Goal: Task Accomplishment & Management: Use online tool/utility

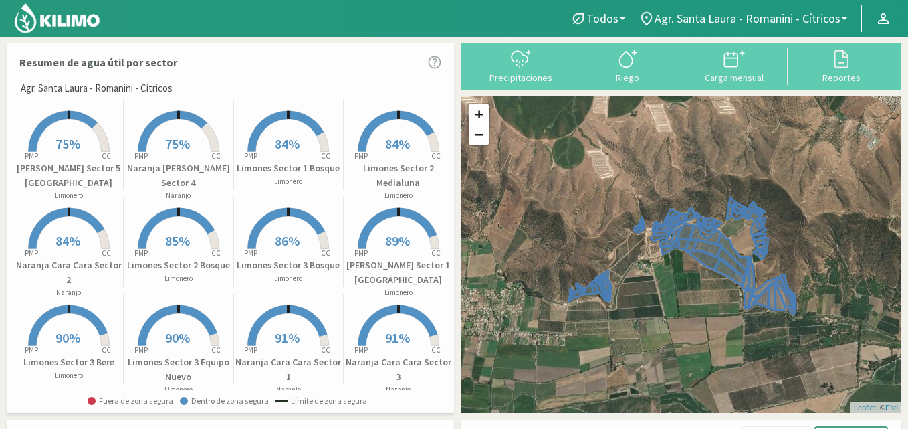
drag, startPoint x: 372, startPoint y: 307, endPoint x: 0, endPoint y: 314, distance: 372.5
click at [0, 314] on div "Resumen de agua útil por sector Agr. Santa [PERSON_NAME] - [PERSON_NAME] - Cítr…" at bounding box center [454, 396] width 908 height 721
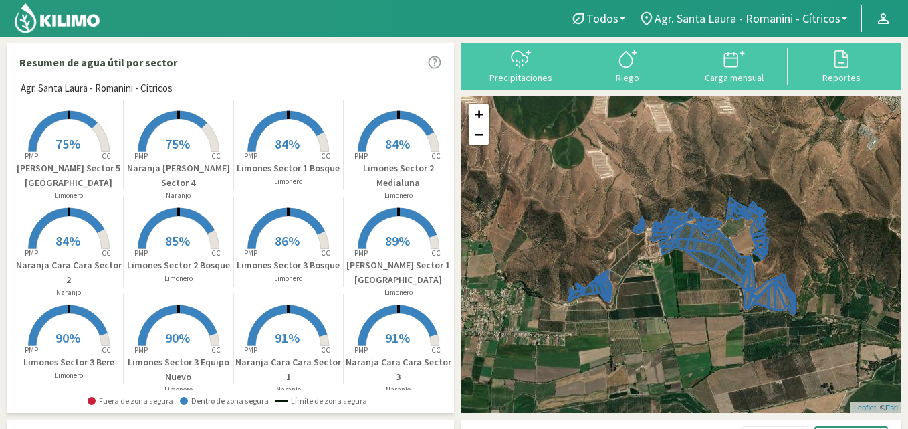
click at [60, 169] on p "[PERSON_NAME] Sector 5 [GEOGRAPHIC_DATA]" at bounding box center [68, 175] width 109 height 29
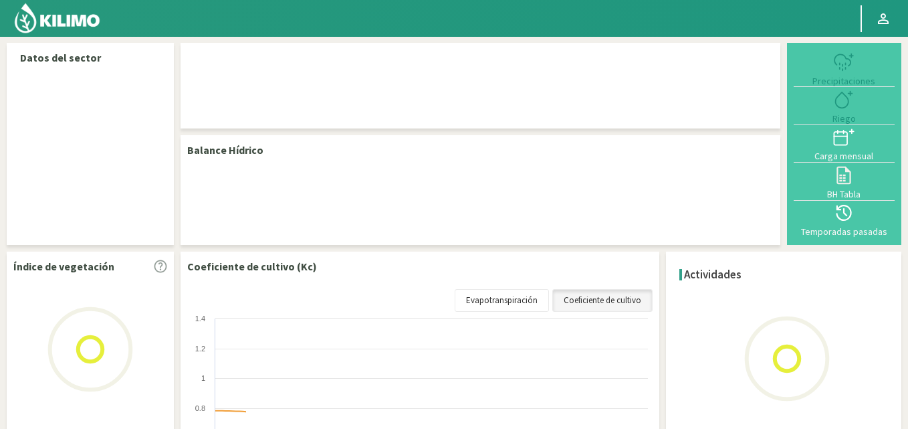
select select "20: Object"
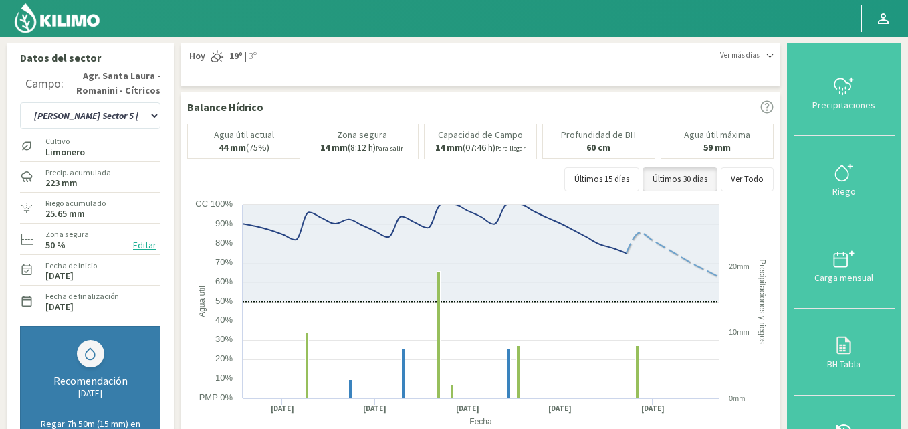
click at [856, 273] on div "Carga mensual" at bounding box center [844, 277] width 93 height 9
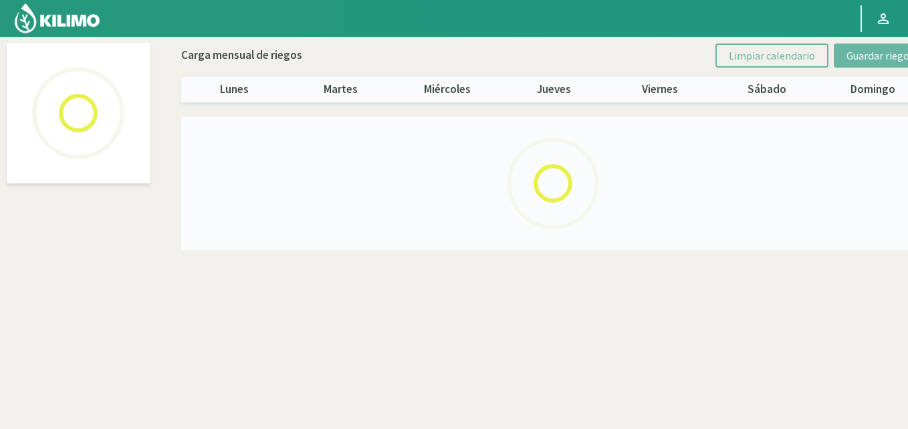
select select "20: Object"
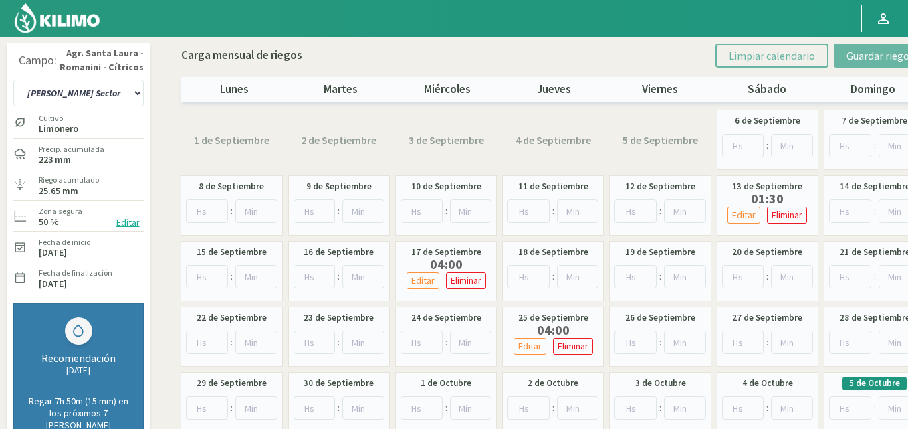
scroll to position [188, 0]
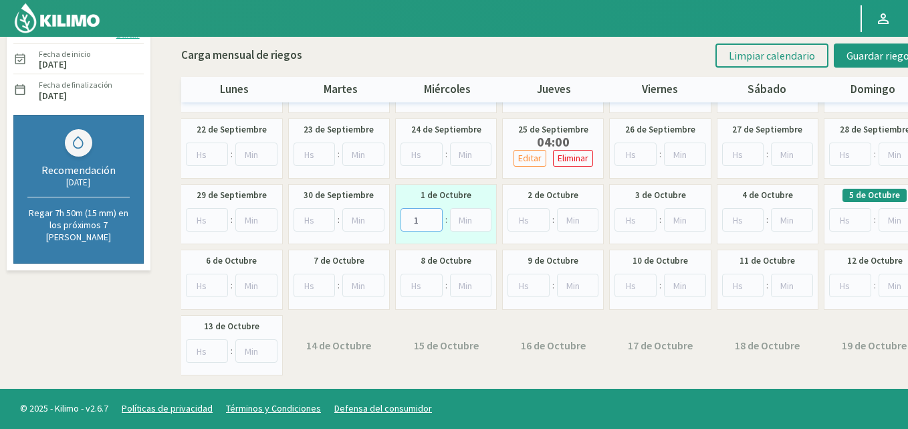
click at [433, 214] on input "1" at bounding box center [421, 219] width 42 height 23
click at [433, 214] on input "2" at bounding box center [421, 219] width 42 height 23
click at [433, 214] on input "3" at bounding box center [421, 219] width 42 height 23
type input "4"
click at [433, 214] on input "4" at bounding box center [421, 219] width 42 height 23
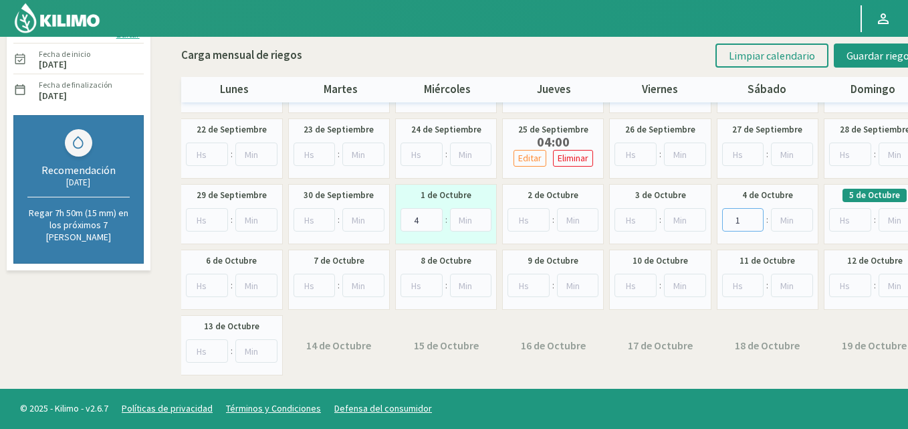
click at [753, 216] on input "1" at bounding box center [743, 219] width 42 height 23
click at [753, 216] on input "2" at bounding box center [743, 219] width 42 height 23
click at [753, 216] on input "3" at bounding box center [743, 219] width 42 height 23
type input "4"
click at [753, 216] on input "4" at bounding box center [743, 219] width 42 height 23
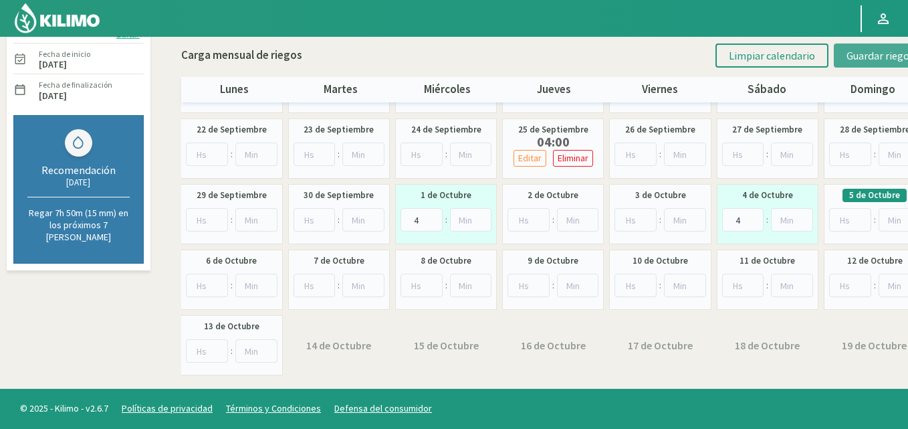
click at [862, 57] on span "Guardar riegos" at bounding box center [880, 55] width 68 height 13
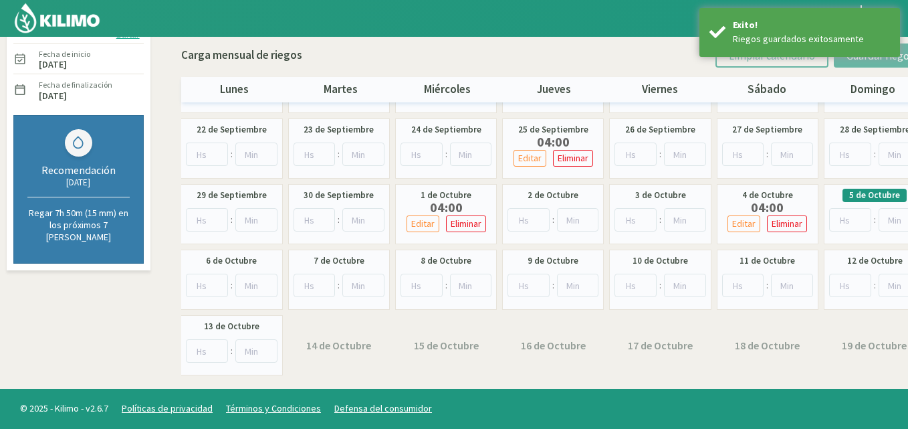
click at [592, 318] on div "16 de Octubre" at bounding box center [553, 345] width 102 height 60
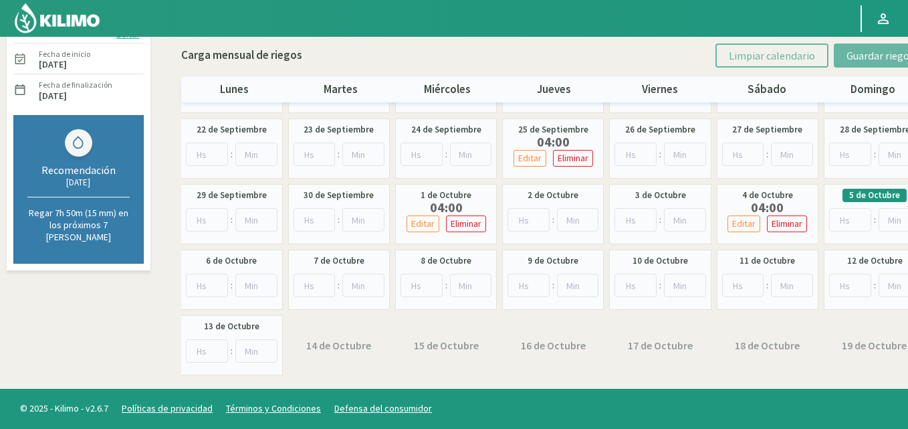
click at [885, 185] on div "5 de Octubre :" at bounding box center [875, 214] width 102 height 60
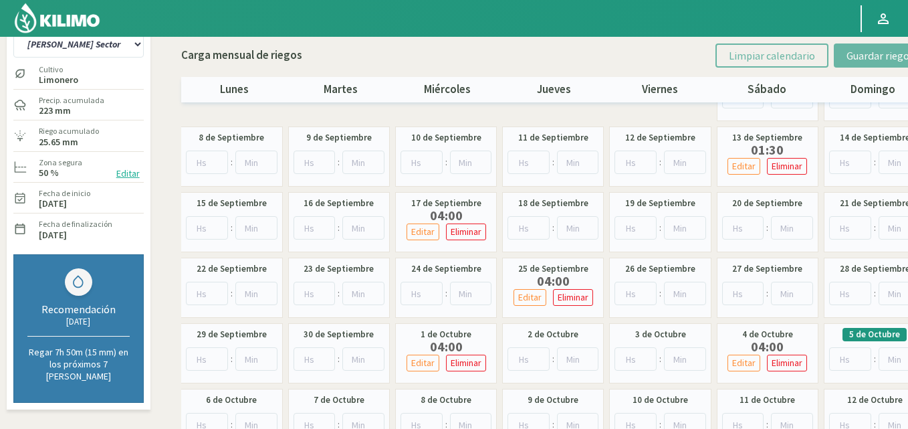
scroll to position [0, 0]
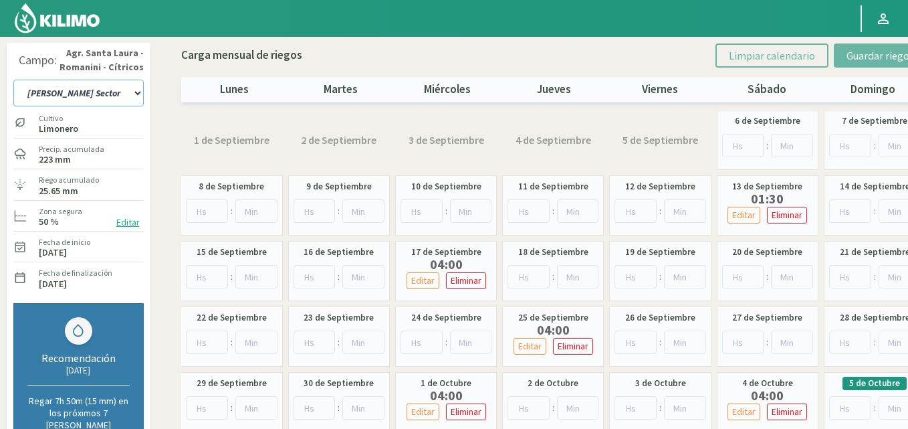
click at [139, 94] on select "12 A-B 14 -A Naranja [US_STATE] Parent [DEMOGRAPHIC_DATA] -[GEOGRAPHIC_DATA] La…" at bounding box center [78, 93] width 130 height 27
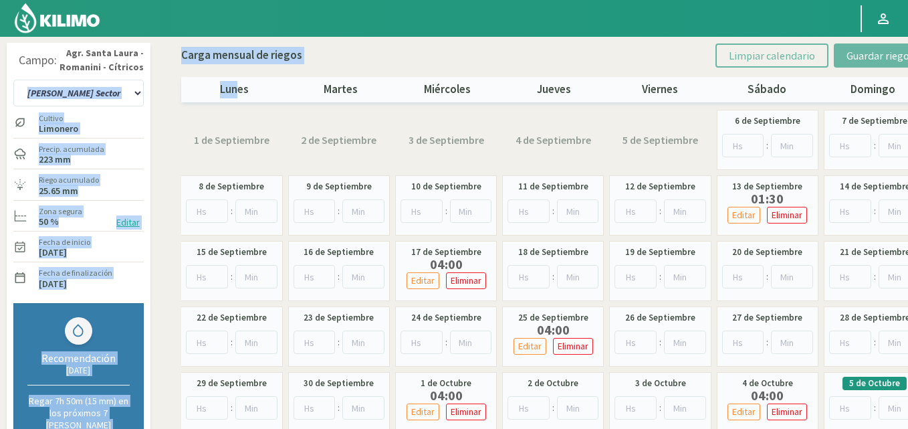
drag, startPoint x: 235, startPoint y: 88, endPoint x: 100, endPoint y: 88, distance: 135.1
click at [100, 88] on div "Campo: Agr. [GEOGRAPHIC_DATA][PERSON_NAME] - [PERSON_NAME] - Cítricos 12 A-B 14…" at bounding box center [453, 306] width 901 height 527
click at [45, 19] on img at bounding box center [57, 18] width 88 height 32
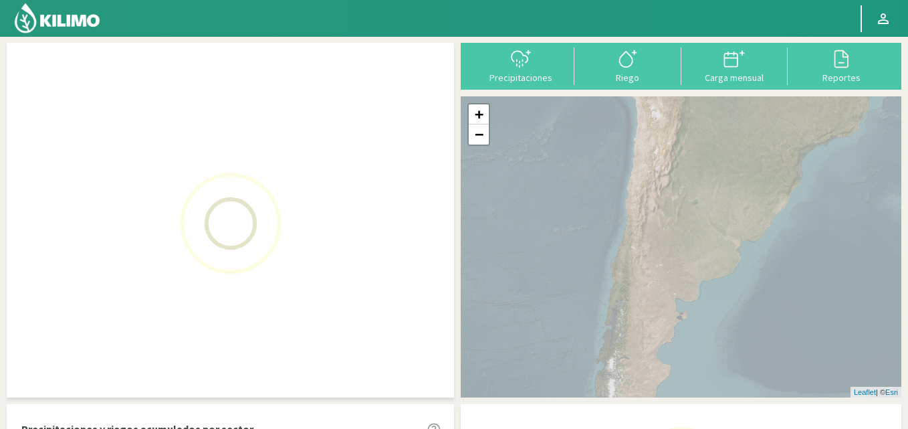
click at [45, 19] on img at bounding box center [57, 18] width 88 height 32
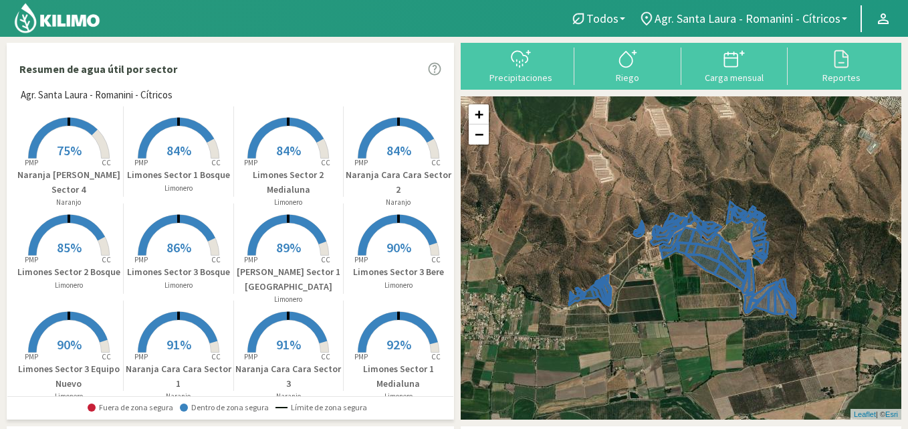
click at [158, 167] on rect at bounding box center [178, 159] width 107 height 107
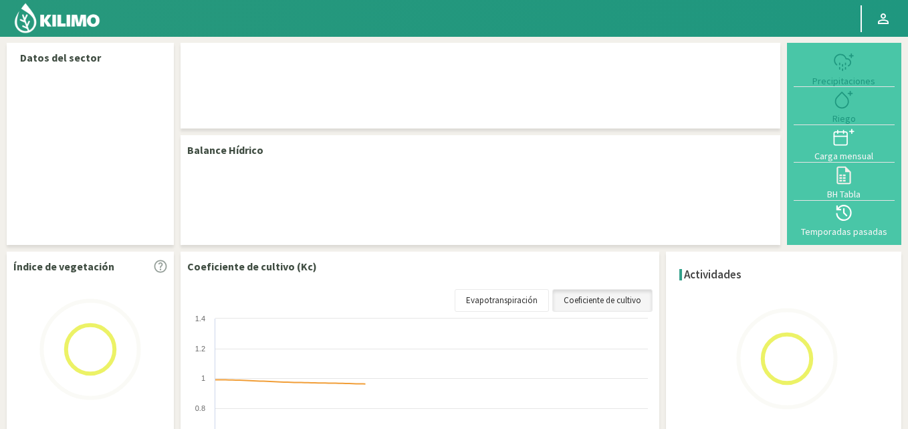
select select "4: Object"
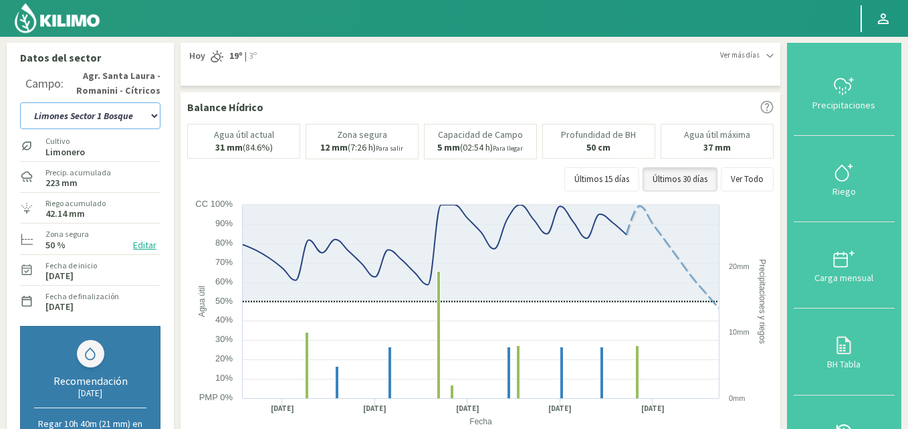
click at [155, 116] on select "12 A-B 14 -A Naranja [US_STATE] Parent [DEMOGRAPHIC_DATA] -[GEOGRAPHIC_DATA] La…" at bounding box center [90, 115] width 140 height 27
click at [60, 10] on img at bounding box center [57, 18] width 88 height 32
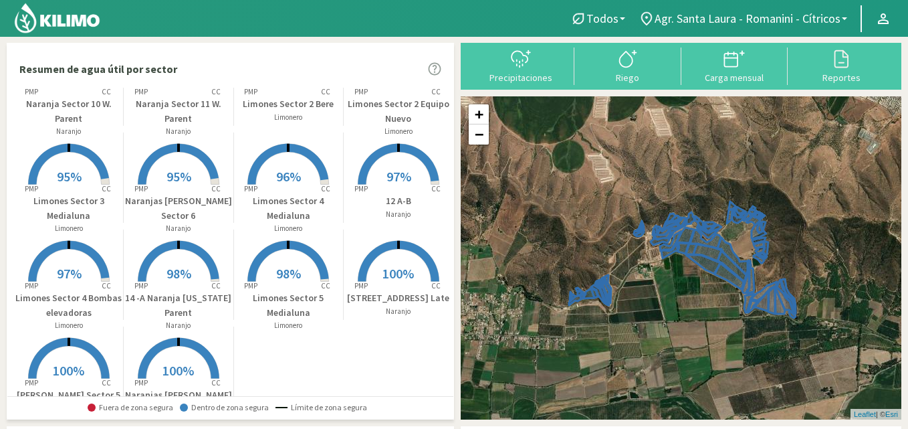
scroll to position [496, 0]
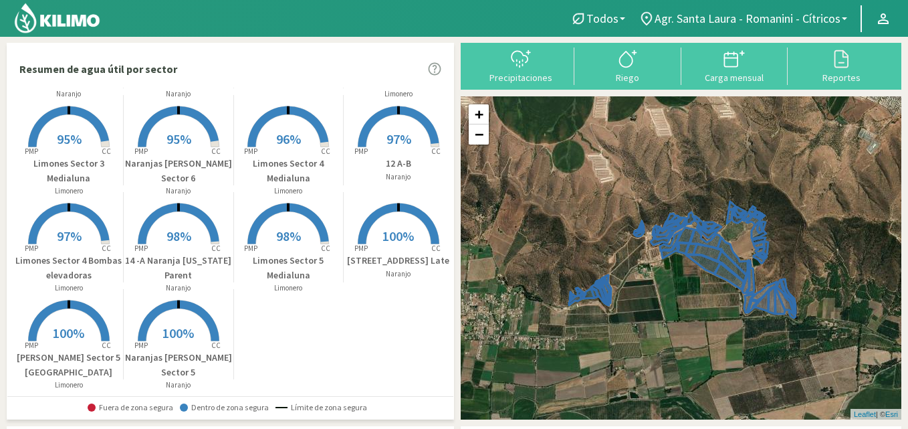
click at [907, 378] on div "Resumen de agua útil por sector Agr. Santa [PERSON_NAME] - [PERSON_NAME] - Cítr…" at bounding box center [454, 403] width 908 height 734
drag, startPoint x: 907, startPoint y: 378, endPoint x: 663, endPoint y: 399, distance: 244.9
click at [663, 399] on div "Resumen de agua útil por sector Agr. Santa [PERSON_NAME] - [PERSON_NAME] - Cítr…" at bounding box center [454, 403] width 908 height 734
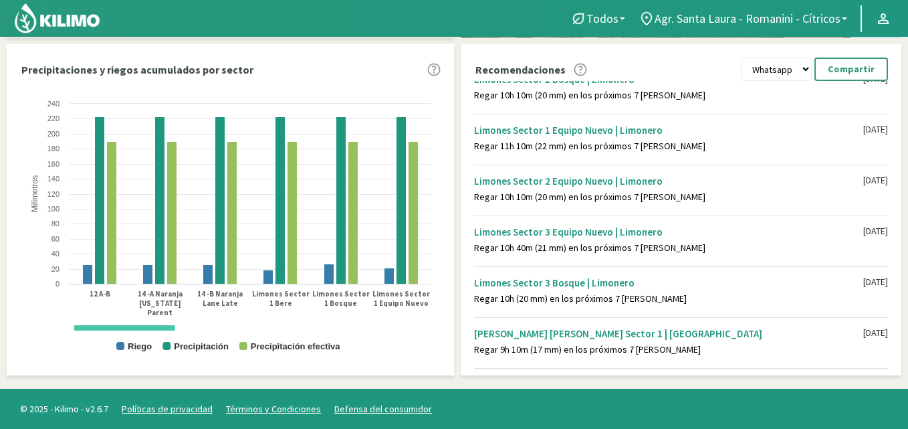
scroll to position [55, 0]
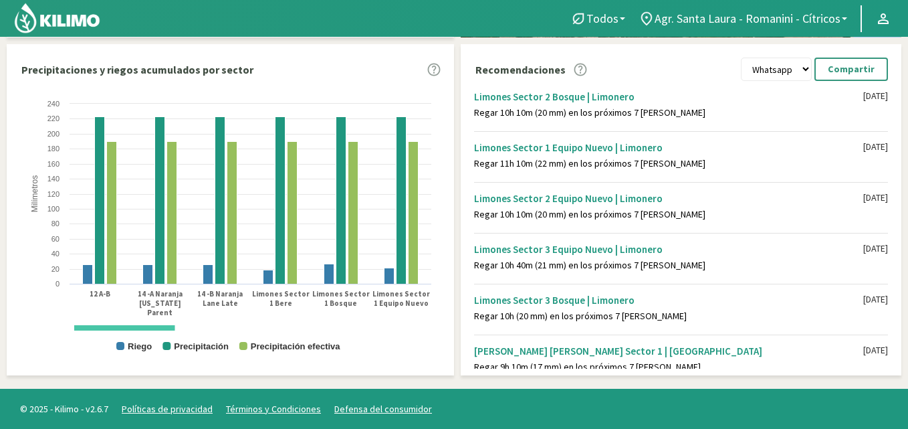
click at [705, 189] on div "[PERSON_NAME] Sector 2 Equipo Nuevo | Limonero Regar 10h 10m (20 mm) en los pró…" at bounding box center [668, 201] width 389 height 37
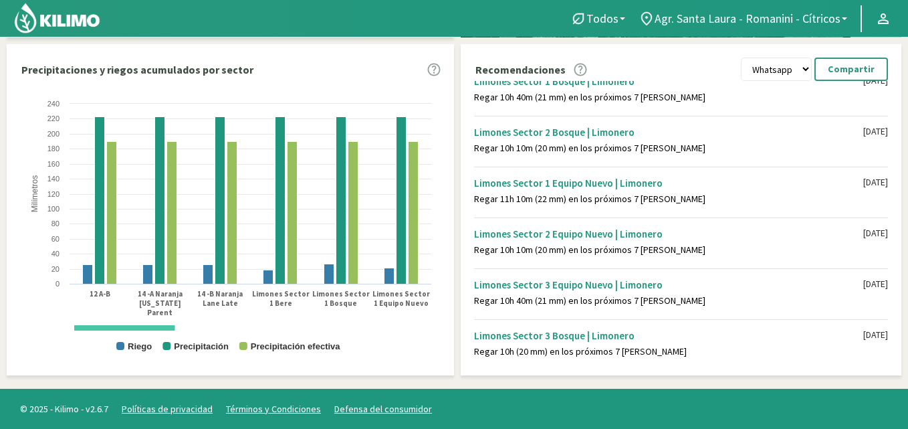
click at [724, 267] on div "[PERSON_NAME] Sector 1 Bosque | Limonero Regar 10h 40m (21 mm) en los próximos …" at bounding box center [684, 224] width 434 height 287
click at [725, 279] on div "Limones Sector 3 Equipo Nuevo | Limonero" at bounding box center [668, 284] width 389 height 13
click at [726, 292] on div "[PERSON_NAME] Sector 3 Equipo Nuevo | Limonero Regar 10h 40m (21 mm) en los pró…" at bounding box center [668, 287] width 389 height 37
click at [719, 281] on div "Limones Sector 3 Equipo Nuevo | Limonero" at bounding box center [668, 284] width 389 height 13
click at [719, 269] on div "[PERSON_NAME] Sector 3 Equipo Nuevo | Limonero Regar 10h 40m (21 mm) en los pró…" at bounding box center [668, 287] width 389 height 37
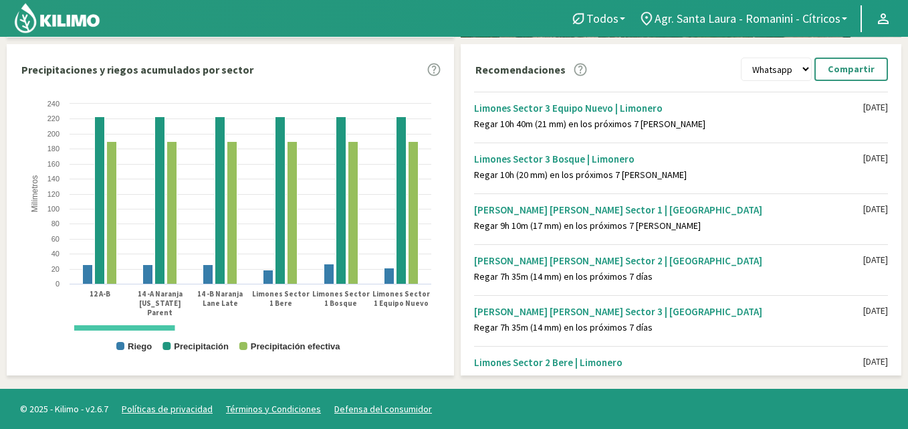
click at [684, 295] on div "[PERSON_NAME] [PERSON_NAME] Sector 3 | [PERSON_NAME] 7h 35m (14 mm) en los próx…" at bounding box center [681, 318] width 414 height 47
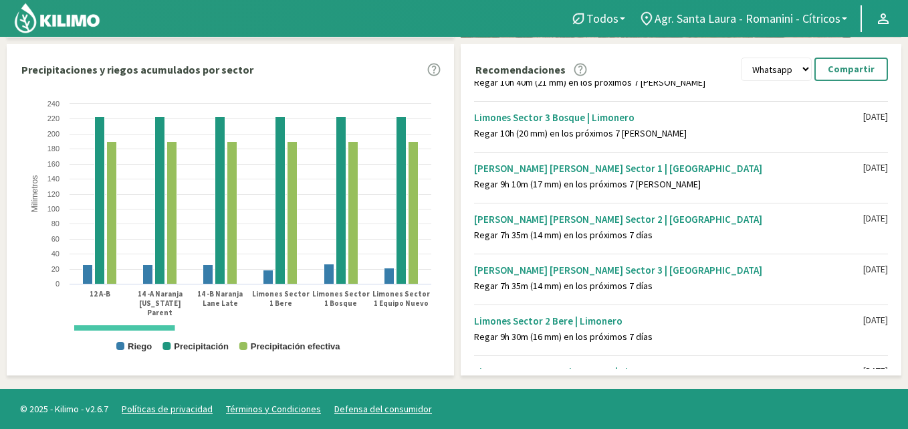
click at [704, 193] on div "[PERSON_NAME] [PERSON_NAME] Sector 1 | [PERSON_NAME] 9h 10m (17 mm) en los próx…" at bounding box center [681, 175] width 414 height 47
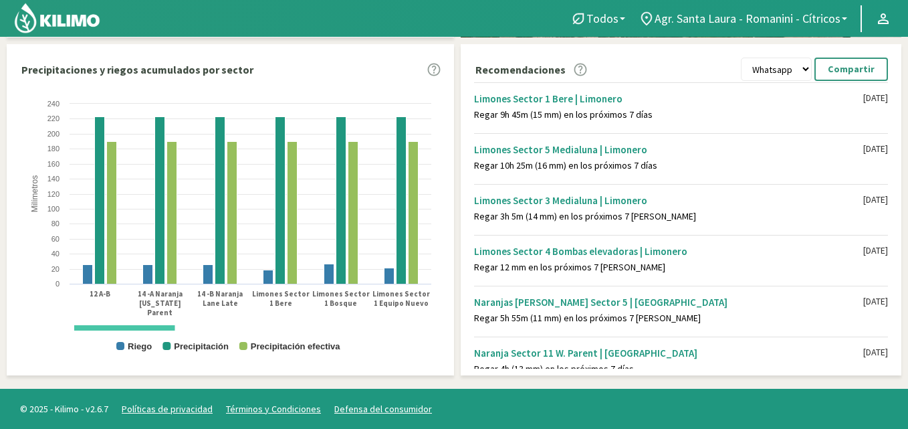
scroll to position [1020, 0]
click at [633, 261] on div "Regar 12 mm en los próximos 7 [PERSON_NAME]" at bounding box center [668, 265] width 389 height 11
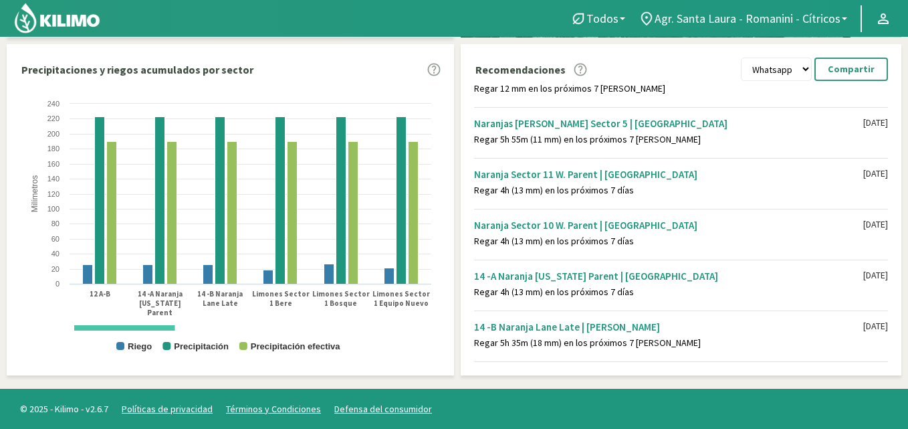
scroll to position [1237, 0]
